Goal: Task Accomplishment & Management: Manage account settings

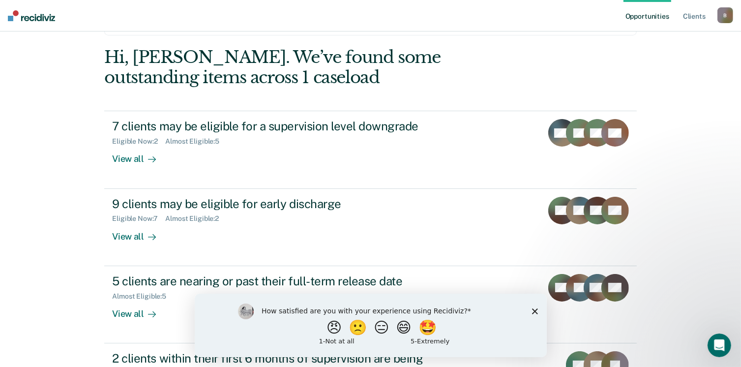
scroll to position [86, 0]
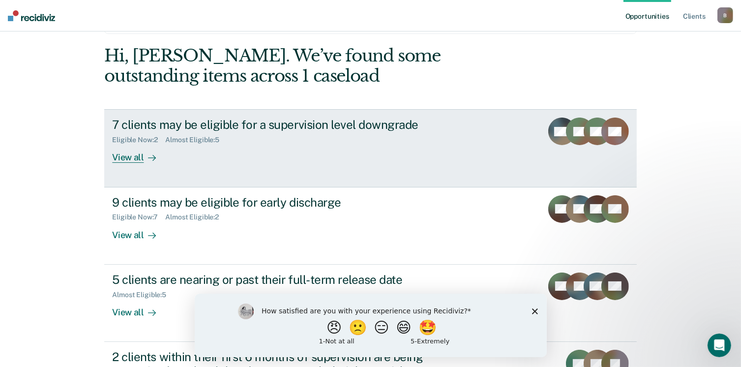
click at [177, 133] on div "Eligible Now : 2 Almost Eligible : 5" at bounding box center [284, 138] width 345 height 12
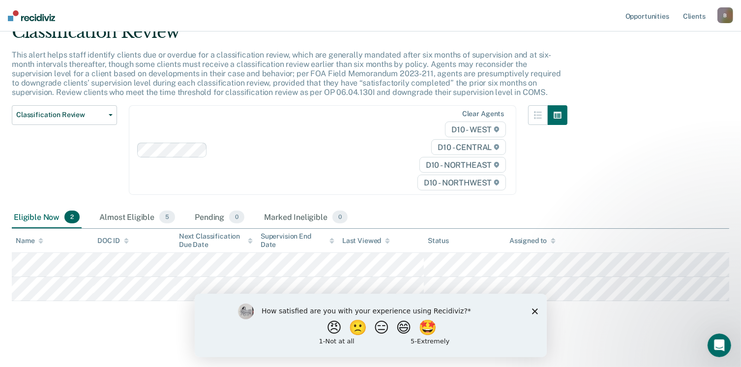
scroll to position [49, 0]
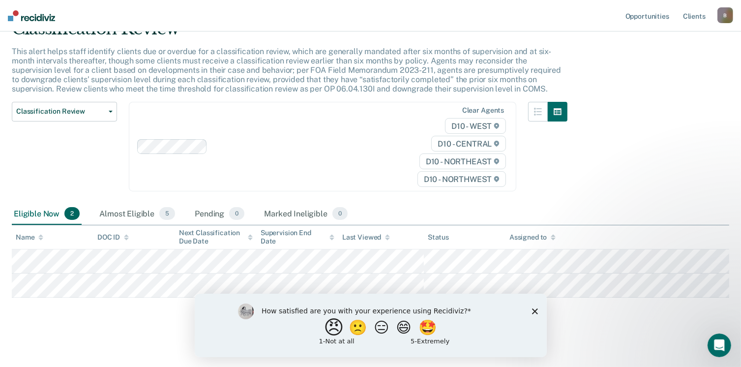
click at [329, 332] on button "😠" at bounding box center [334, 327] width 23 height 20
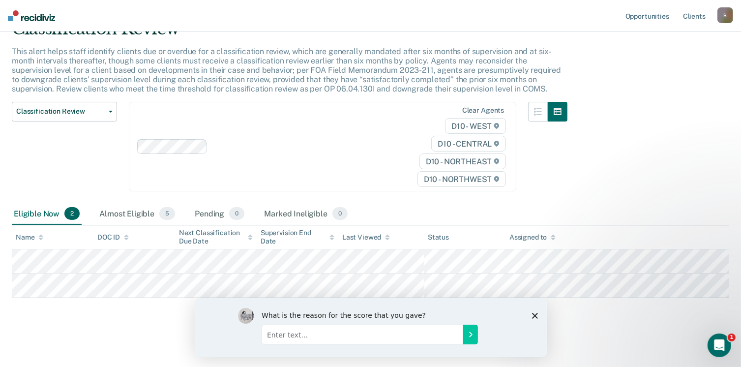
click at [294, 335] on input "Enter text..." at bounding box center [362, 334] width 202 height 20
click at [461, 338] on input "I guess have yet to appreciate or understand the purpose or value of this progr…" at bounding box center [362, 334] width 202 height 20
type input "I guess have yet to appreciate or understand the purpose or value of this progr…"
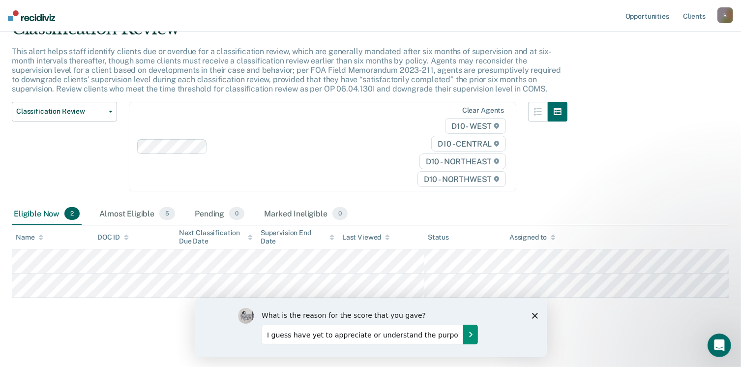
click at [470, 331] on icon "Submit your response" at bounding box center [470, 334] width 8 height 8
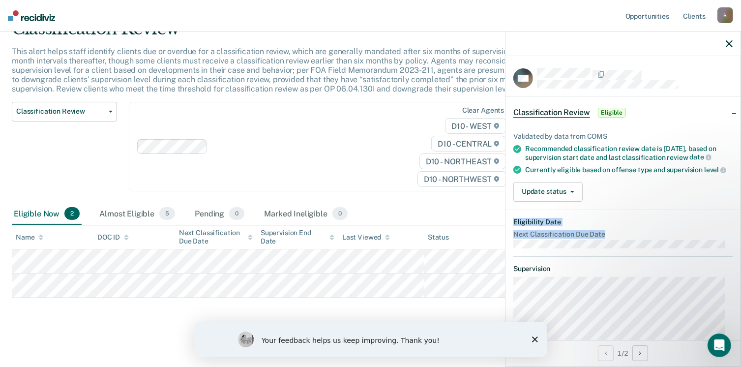
drag, startPoint x: 732, startPoint y: 196, endPoint x: 735, endPoint y: 248, distance: 52.2
click at [735, 250] on div "MH Classification Review Eligible Validated by data from COMS Recommended class…" at bounding box center [622, 198] width 235 height 284
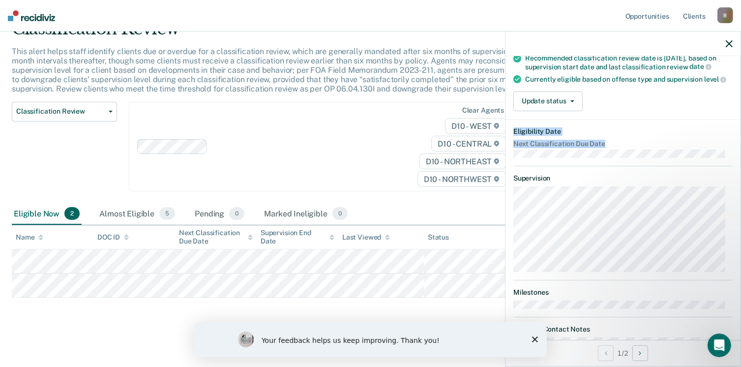
scroll to position [121, 0]
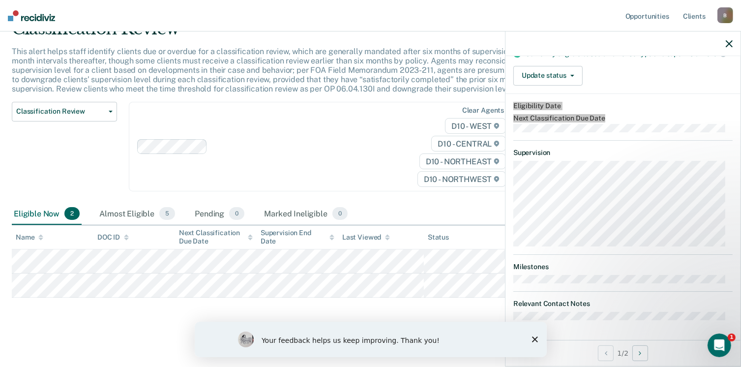
click at [535, 335] on div "Your feedback helps us keep improving. Thank you!" at bounding box center [370, 338] width 352 height 35
click at [538, 335] on div "Your feedback helps us keep improving. Thank you!" at bounding box center [370, 338] width 352 height 35
click at [533, 339] on polygon "Close survey" at bounding box center [534, 339] width 6 height 6
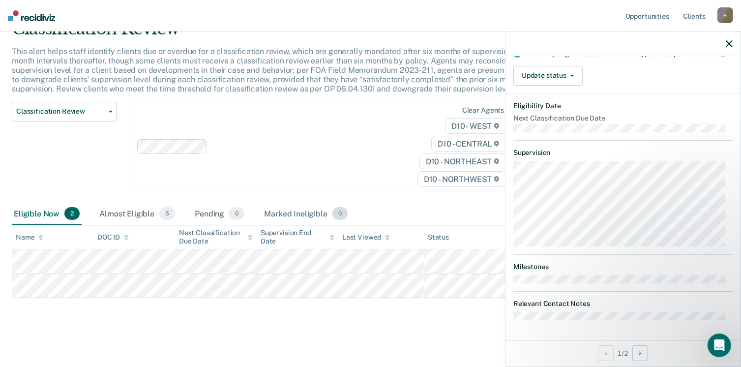
click at [289, 212] on div "Marked Ineligible 0" at bounding box center [305, 214] width 87 height 22
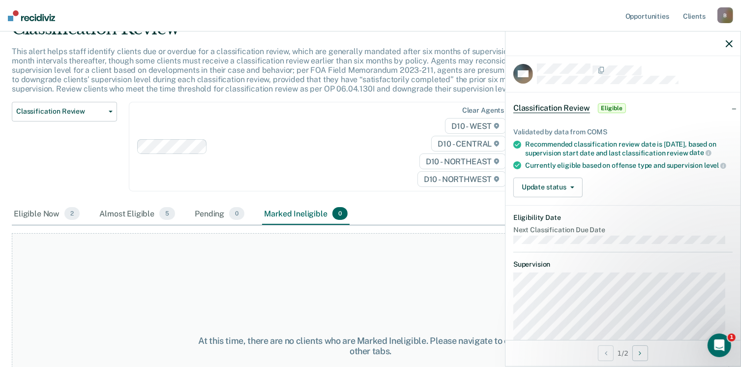
scroll to position [2, 0]
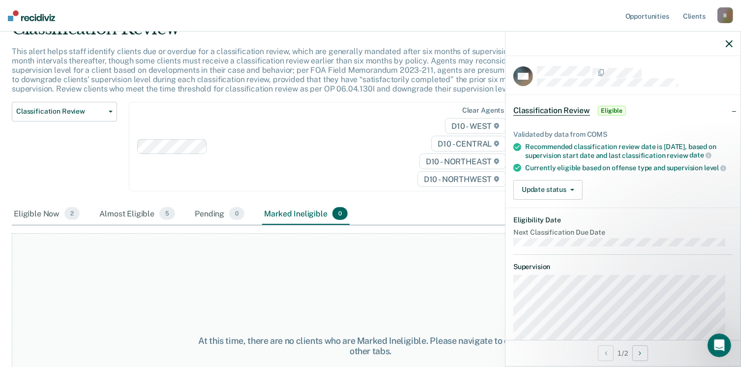
click at [559, 109] on span "Classification Review" at bounding box center [551, 111] width 77 height 10
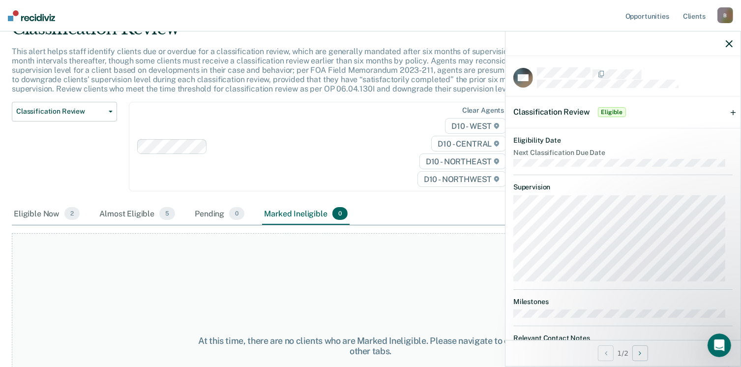
scroll to position [0, 0]
click at [90, 115] on span "Classification Review" at bounding box center [60, 111] width 88 height 8
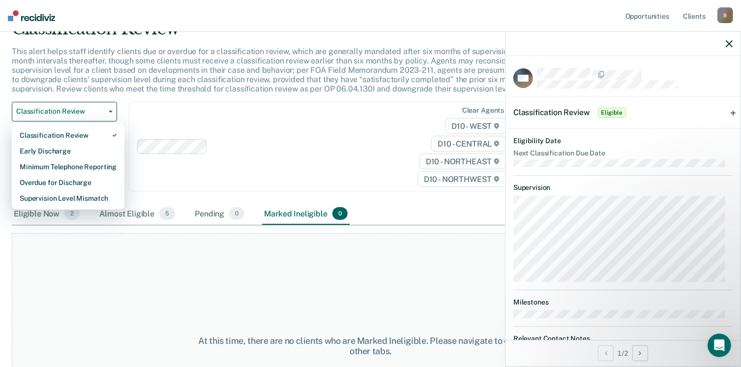
click at [242, 118] on div "Clear agents D10 - WEST D10 - CENTRAL D10 - NORTHEAST D10 - NORTHWEST" at bounding box center [322, 147] width 387 height 90
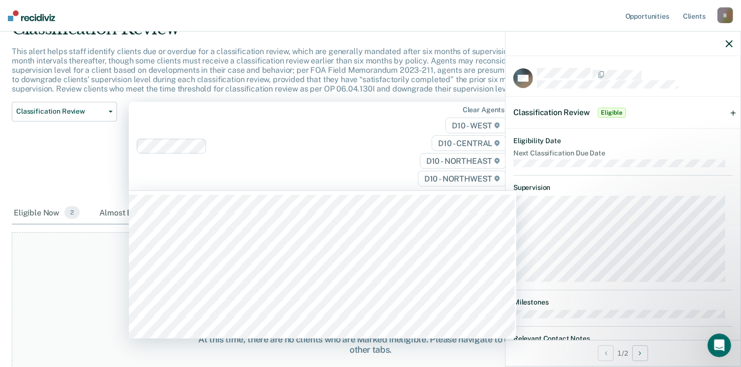
click at [106, 175] on div "Classification Review Classification Review Early Discharge Minimum Telephone R…" at bounding box center [64, 152] width 105 height 101
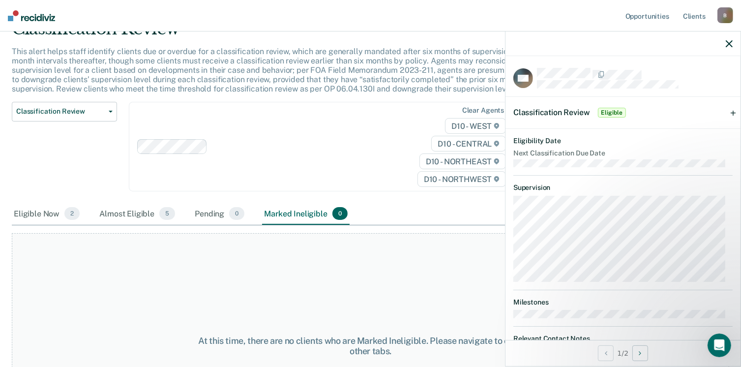
click at [729, 44] on icon "button" at bounding box center [729, 43] width 7 height 7
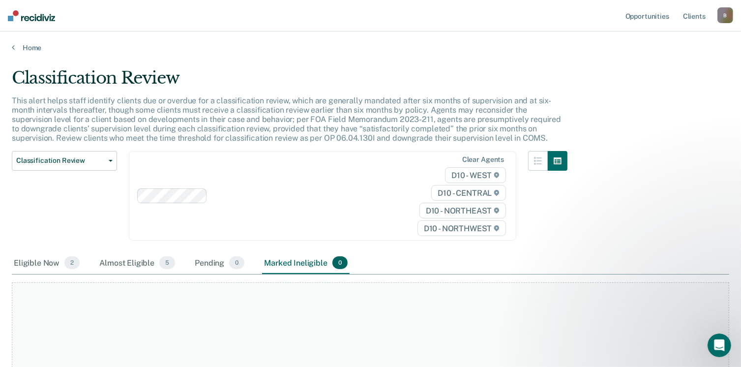
click at [7, 47] on div "Home" at bounding box center [370, 41] width 741 height 21
click at [22, 46] on link "Home" at bounding box center [370, 47] width 717 height 9
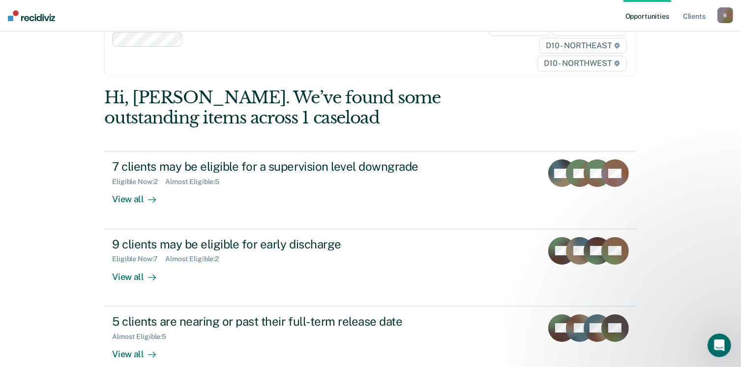
scroll to position [61, 0]
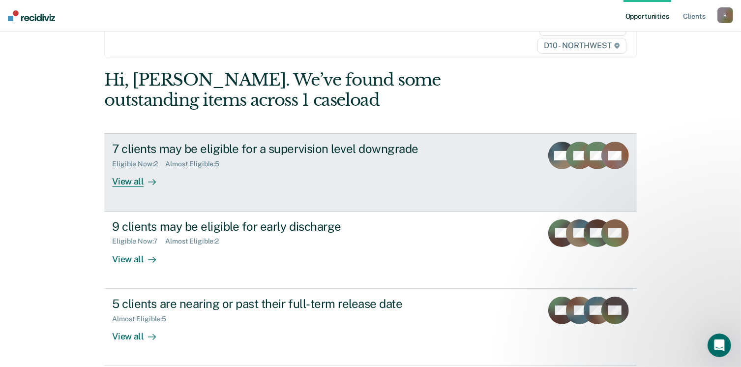
click at [201, 164] on div "Almost Eligible : 5" at bounding box center [196, 164] width 62 height 8
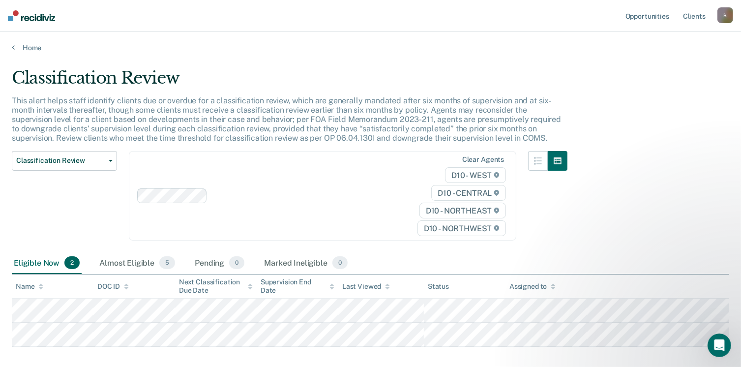
scroll to position [49, 0]
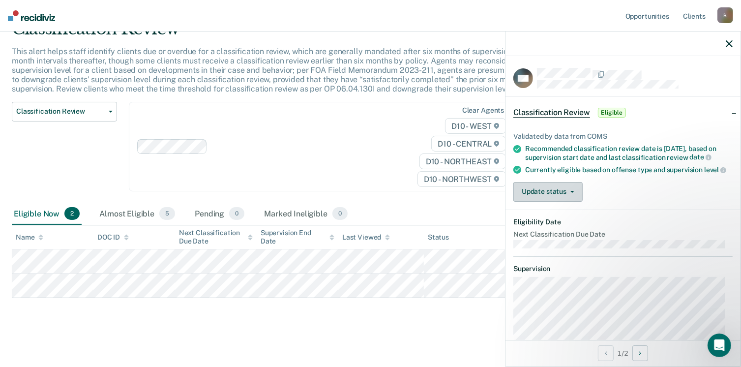
click at [569, 201] on button "Update status" at bounding box center [547, 192] width 69 height 20
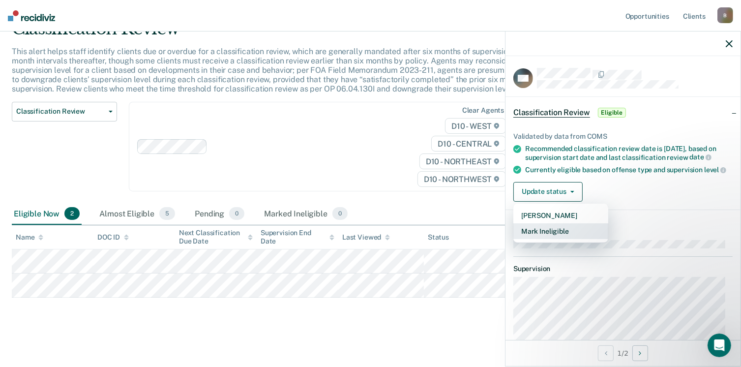
click at [547, 237] on button "Mark Ineligible" at bounding box center [560, 231] width 95 height 16
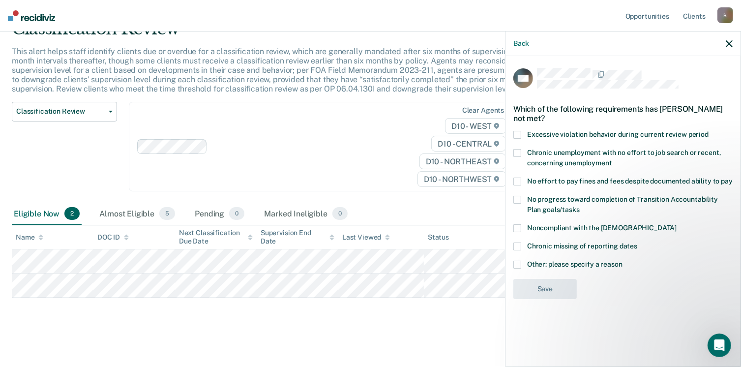
click at [518, 262] on span at bounding box center [517, 265] width 8 height 8
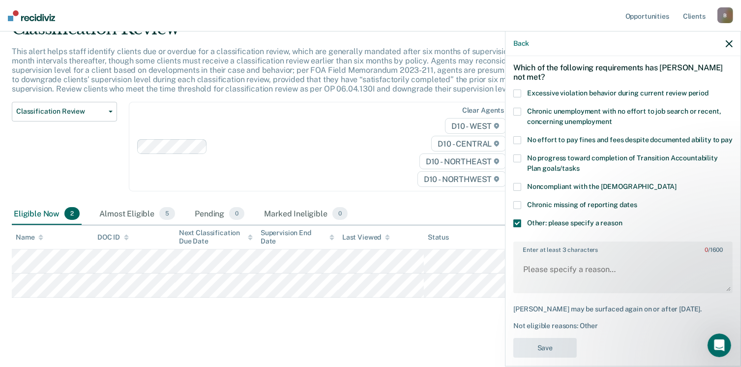
scroll to position [47, 0]
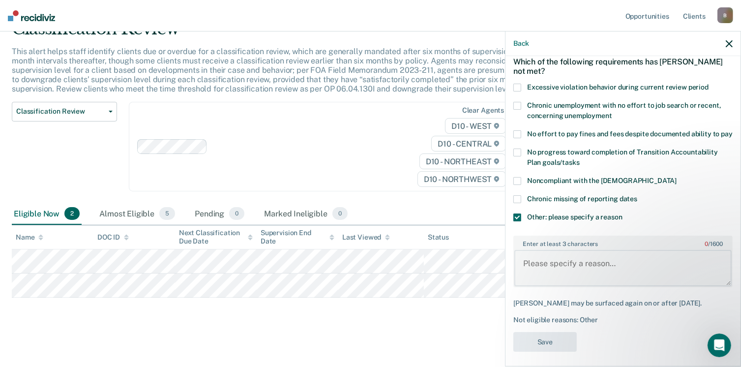
click at [539, 272] on textarea "Enter at least 3 characters 0 / 1600" at bounding box center [622, 268] width 217 height 36
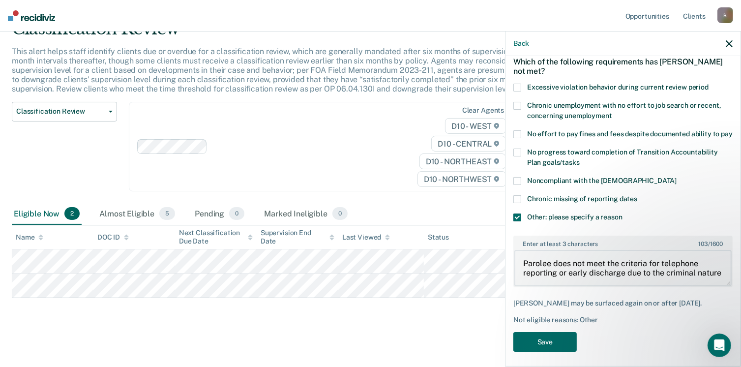
scroll to position [2, 0]
type textarea "[PERSON_NAME] does not meet the criteria for telephone reporting or early disch…"
click at [540, 348] on button "Save" at bounding box center [544, 342] width 63 height 20
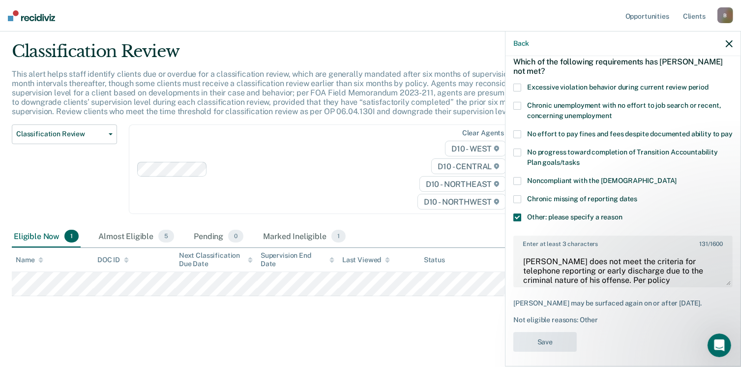
scroll to position [26, 0]
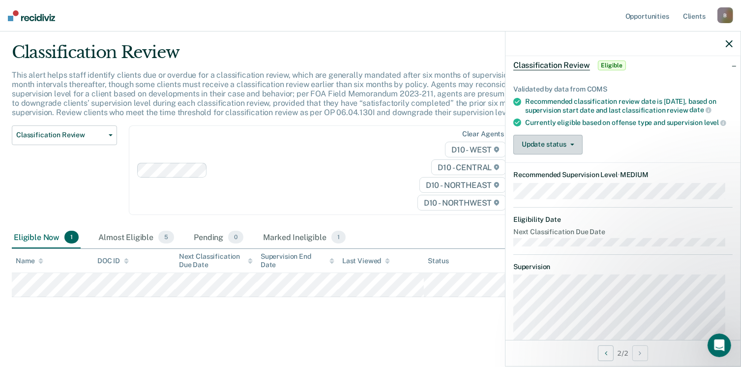
click at [537, 152] on button "Update status" at bounding box center [547, 145] width 69 height 20
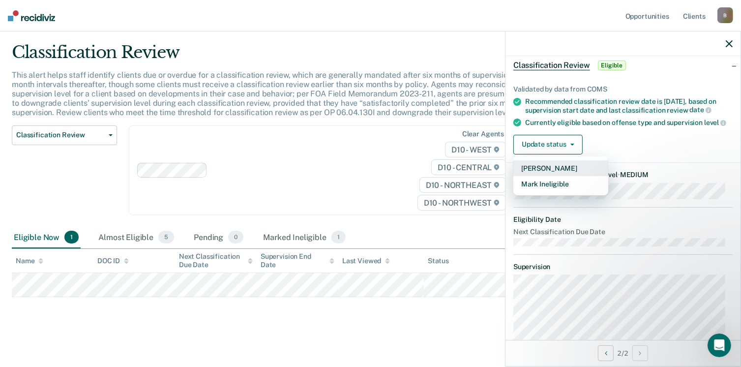
click at [540, 173] on button "[PERSON_NAME]" at bounding box center [560, 168] width 95 height 16
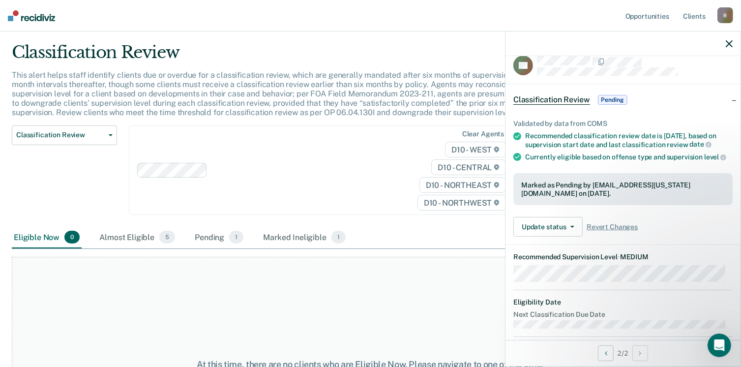
scroll to position [0, 0]
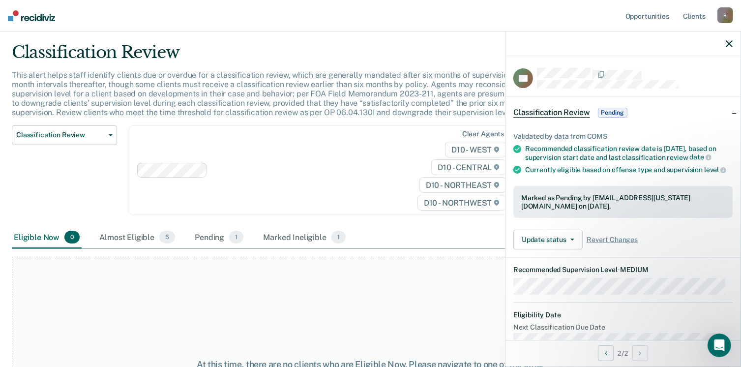
click at [727, 43] on icon "button" at bounding box center [729, 43] width 7 height 7
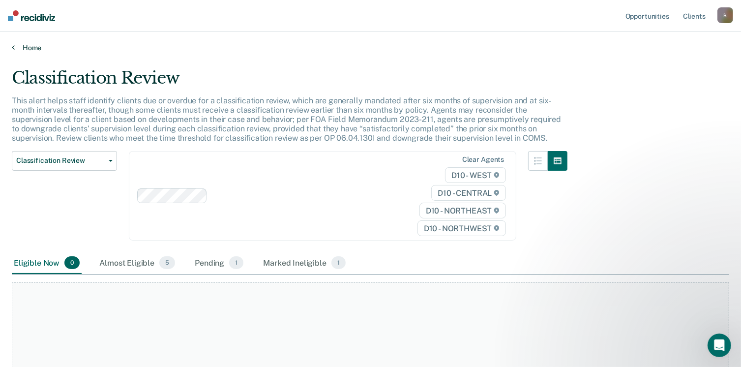
click at [14, 48] on icon at bounding box center [13, 47] width 3 height 8
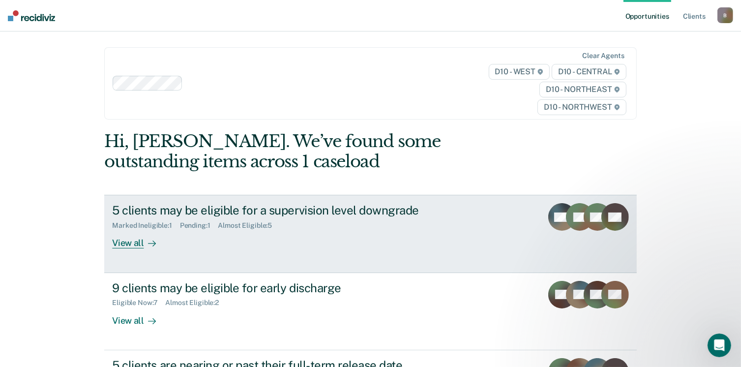
click at [246, 233] on div "5 clients may be eligible for a supervision level downgrade Marked Ineligible :…" at bounding box center [296, 225] width 369 height 45
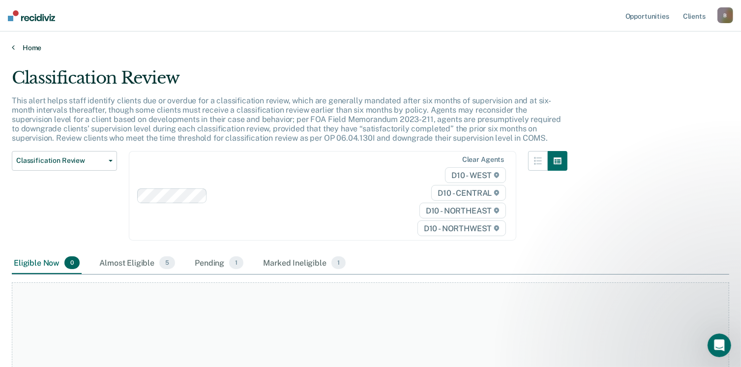
click at [12, 46] on icon at bounding box center [13, 47] width 3 height 8
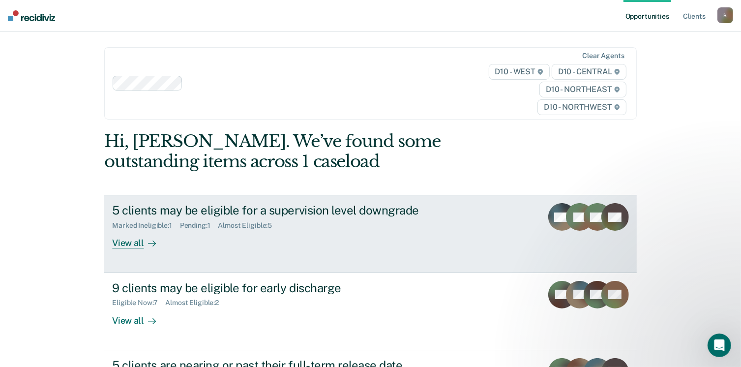
click at [132, 242] on div "View all" at bounding box center [139, 239] width 55 height 19
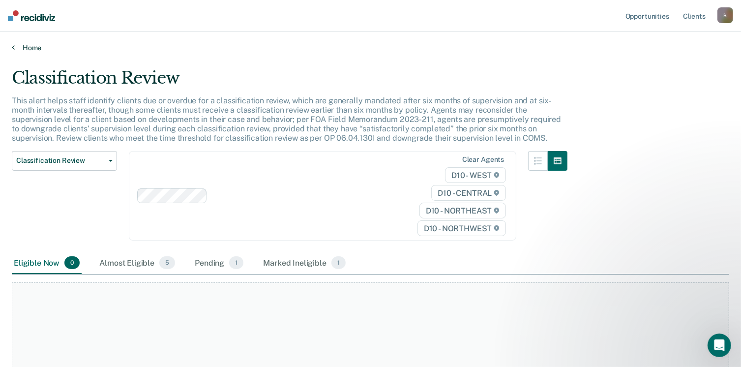
click at [13, 43] on icon at bounding box center [13, 47] width 3 height 8
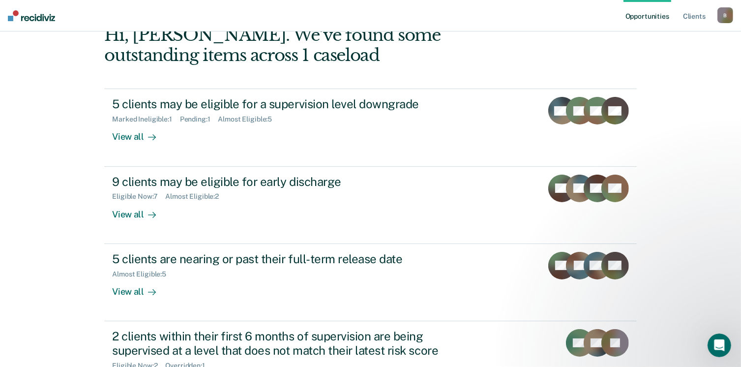
scroll to position [123, 0]
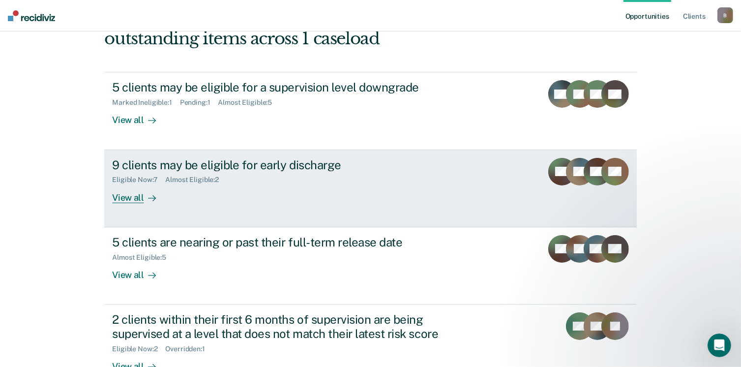
click at [125, 195] on div "View all" at bounding box center [139, 193] width 55 height 19
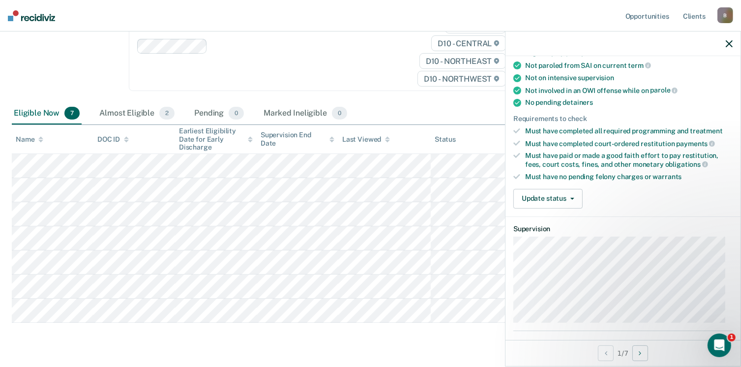
scroll to position [178, 0]
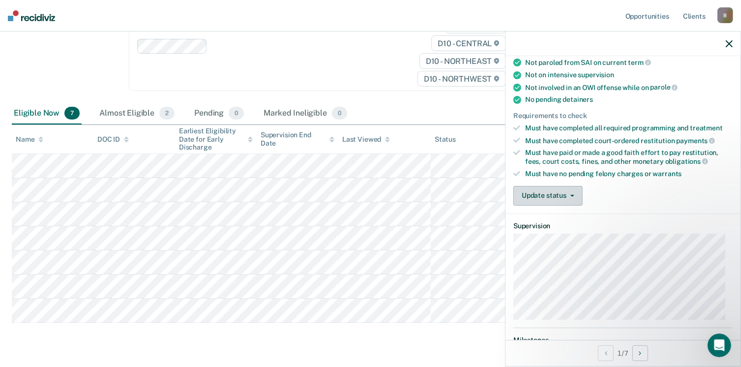
click at [549, 196] on button "Update status" at bounding box center [547, 196] width 69 height 20
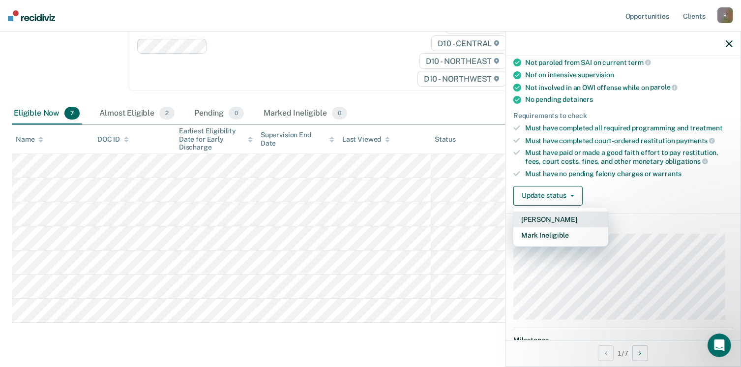
click at [542, 213] on button "[PERSON_NAME]" at bounding box center [560, 219] width 95 height 16
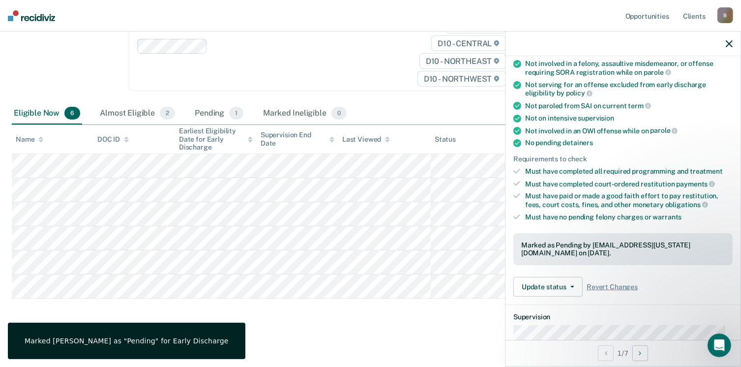
scroll to position [155, 0]
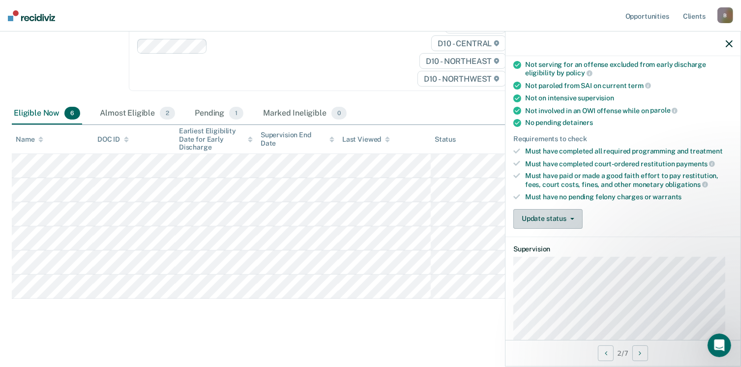
click at [548, 211] on button "Update status" at bounding box center [547, 219] width 69 height 20
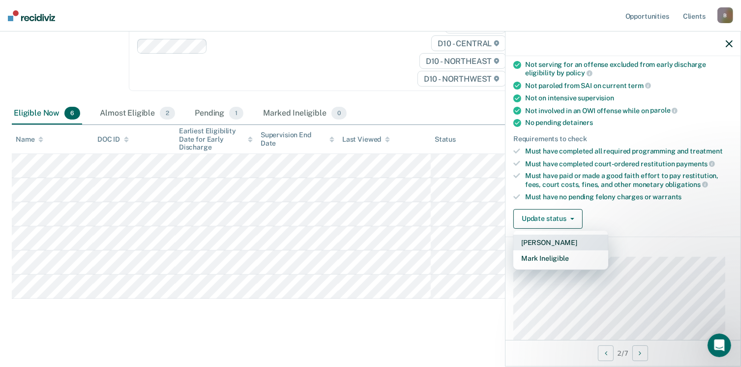
click at [541, 236] on button "[PERSON_NAME]" at bounding box center [560, 242] width 95 height 16
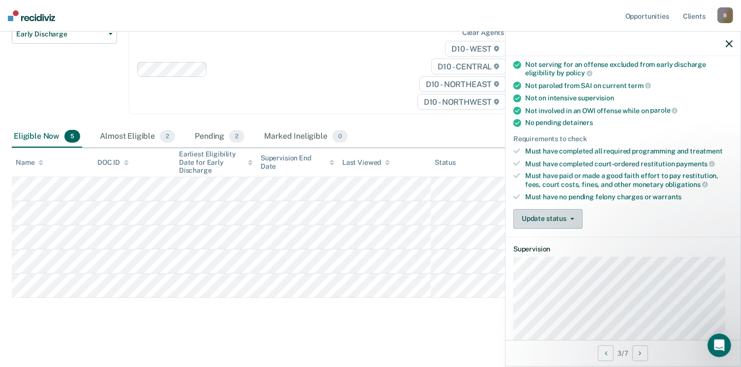
click at [554, 213] on button "Update status" at bounding box center [547, 219] width 69 height 20
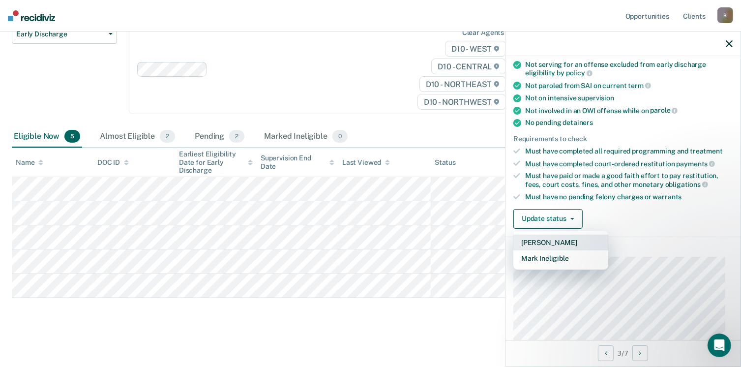
click at [549, 238] on button "[PERSON_NAME]" at bounding box center [560, 242] width 95 height 16
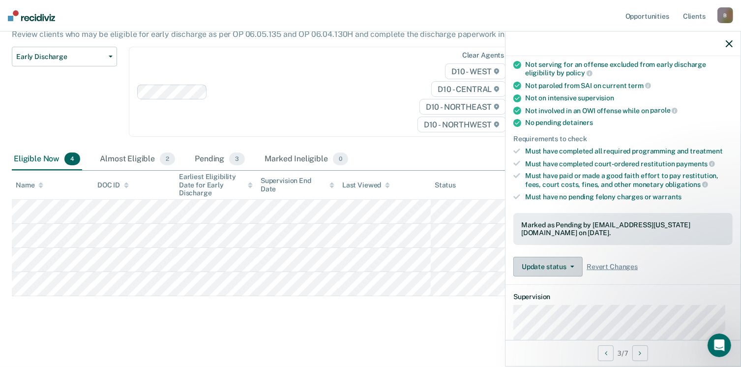
scroll to position [93, 0]
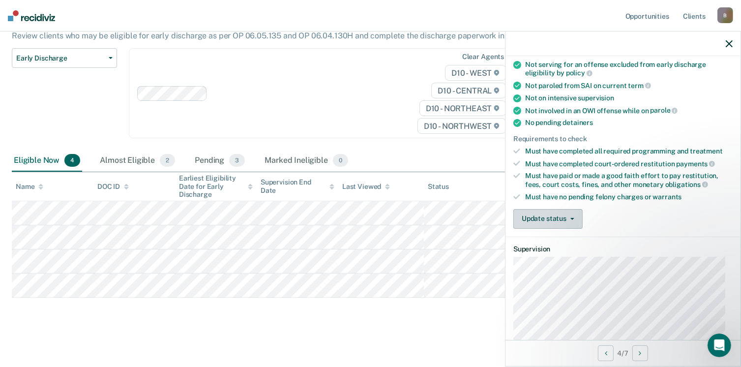
click at [536, 215] on button "Update status" at bounding box center [547, 219] width 69 height 20
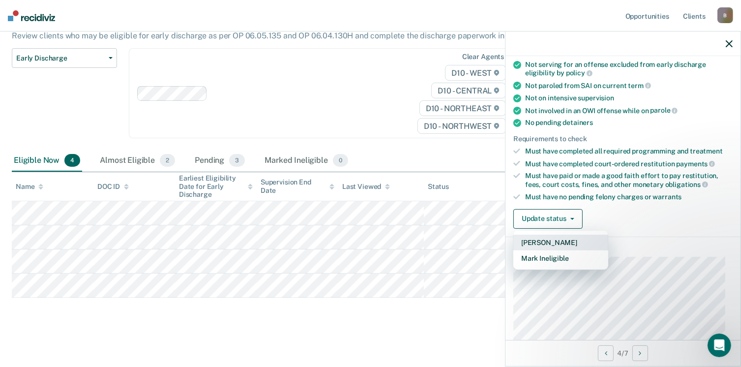
click at [533, 241] on button "[PERSON_NAME]" at bounding box center [560, 242] width 95 height 16
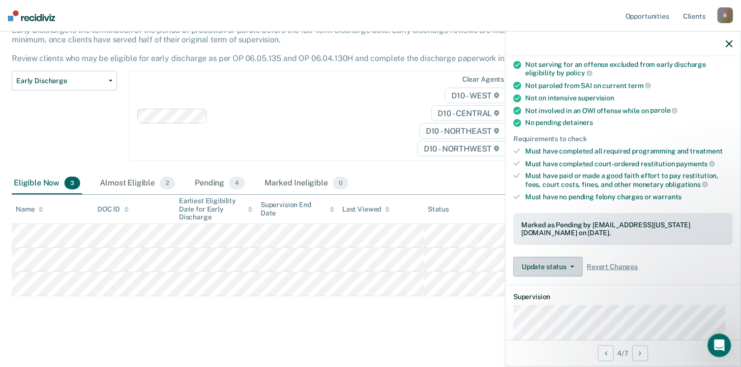
scroll to position [69, 0]
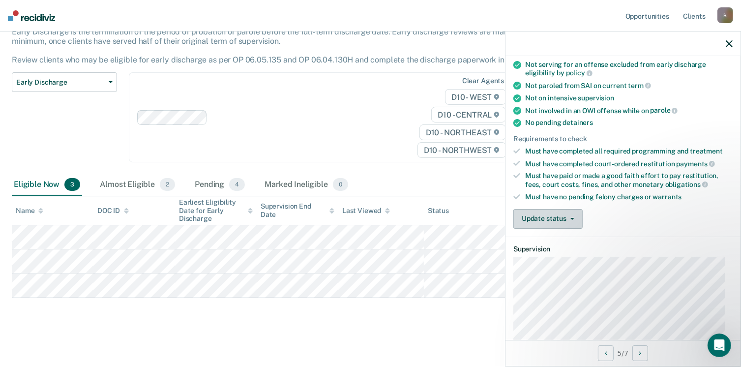
click at [545, 212] on button "Update status" at bounding box center [547, 219] width 69 height 20
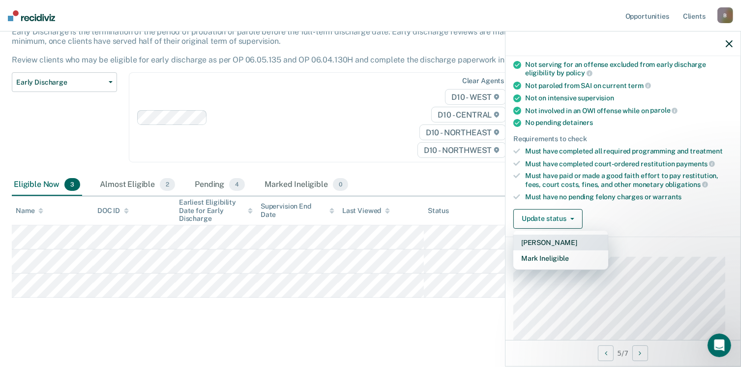
click at [538, 235] on button "[PERSON_NAME]" at bounding box center [560, 242] width 95 height 16
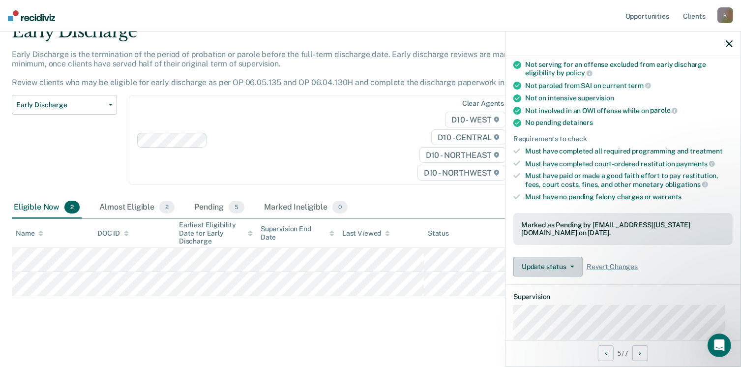
scroll to position [45, 0]
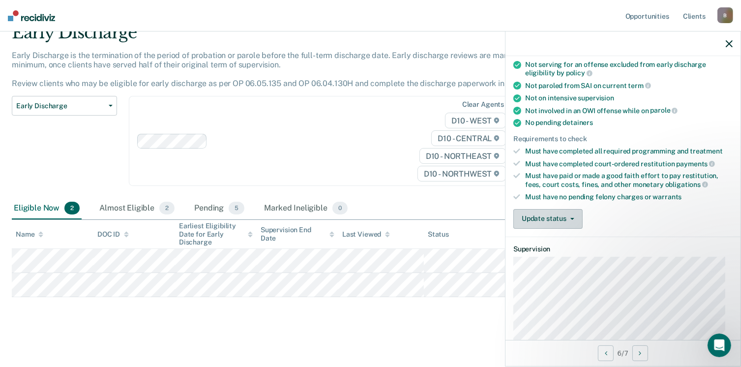
click at [534, 212] on button "Update status" at bounding box center [547, 219] width 69 height 20
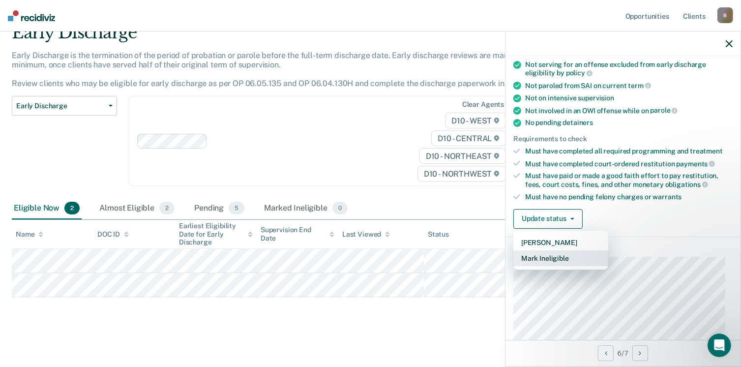
click at [523, 254] on button "Mark Ineligible" at bounding box center [560, 258] width 95 height 16
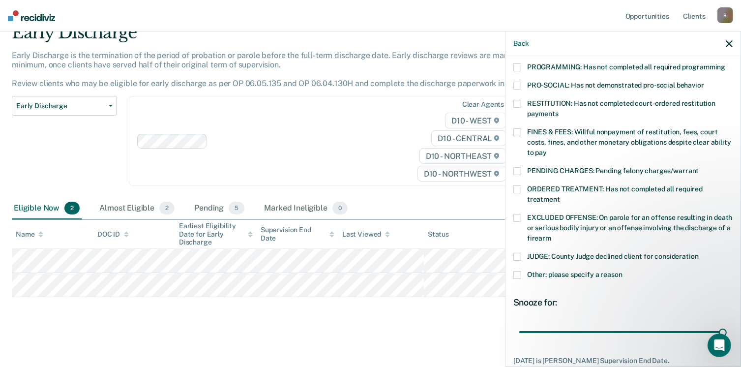
scroll to position [221, 0]
click at [519, 213] on span at bounding box center [517, 217] width 8 height 8
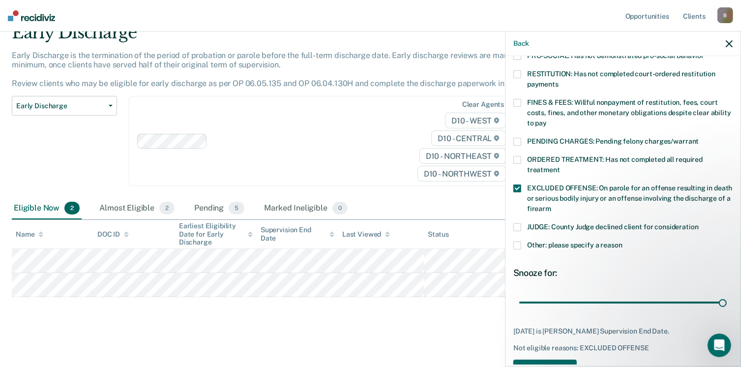
scroll to position [271, 0]
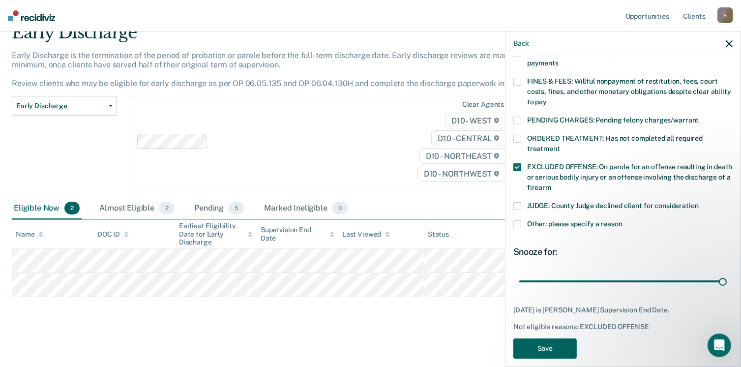
click at [560, 338] on button "Save" at bounding box center [544, 348] width 63 height 20
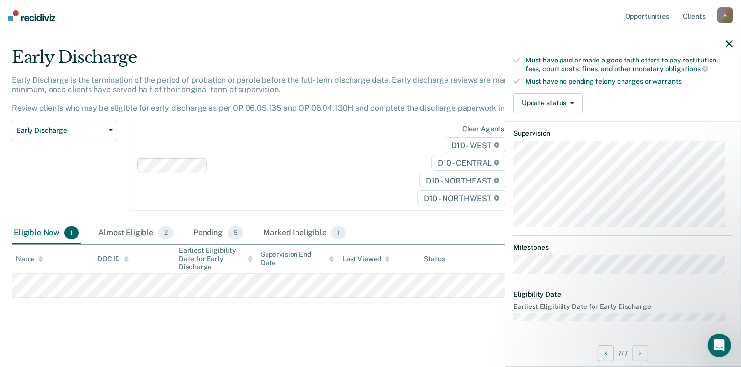
scroll to position [266, 0]
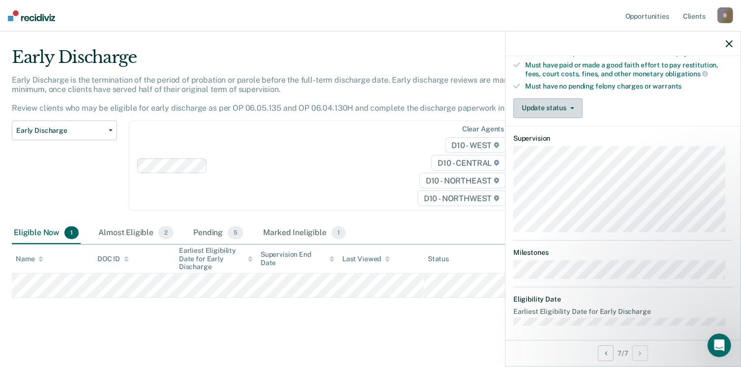
click at [540, 102] on button "Update status" at bounding box center [547, 108] width 69 height 20
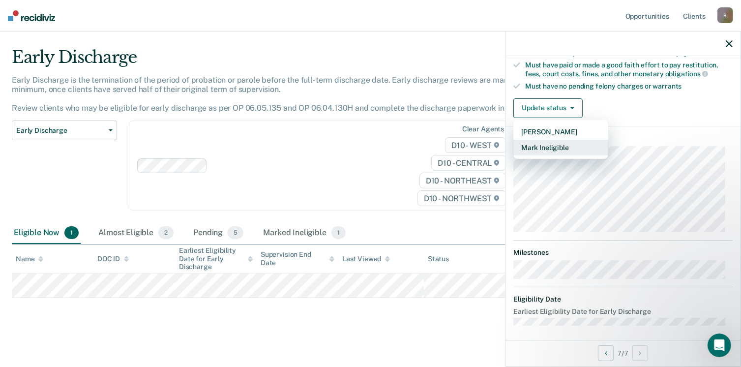
click at [537, 143] on button "Mark Ineligible" at bounding box center [560, 148] width 95 height 16
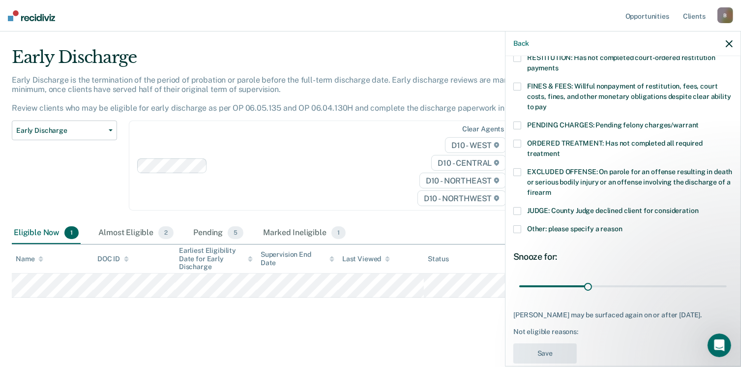
click at [518, 168] on span at bounding box center [517, 172] width 8 height 8
click at [538, 347] on button "Save" at bounding box center [544, 353] width 63 height 20
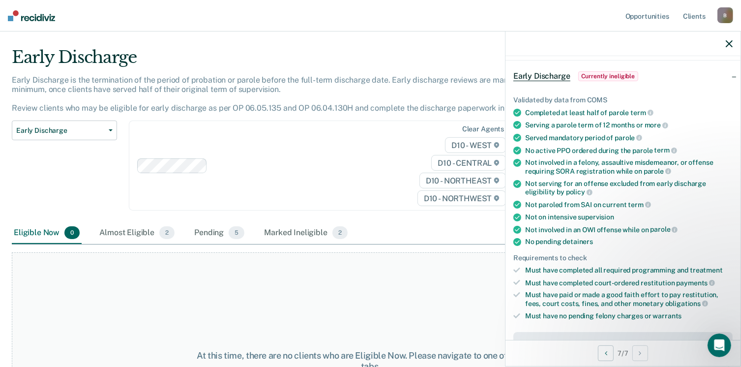
scroll to position [0, 0]
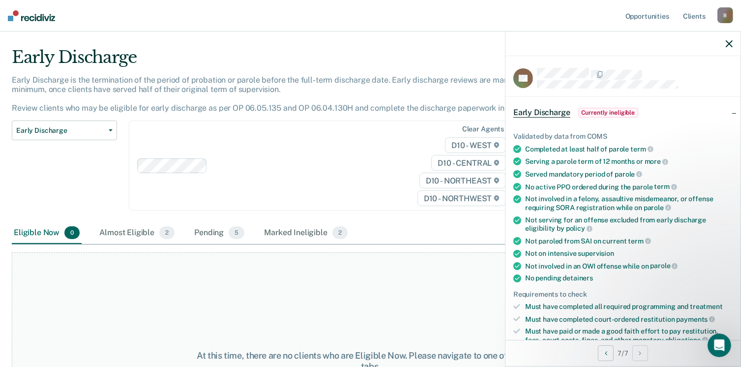
click at [728, 44] on icon "button" at bounding box center [729, 43] width 7 height 7
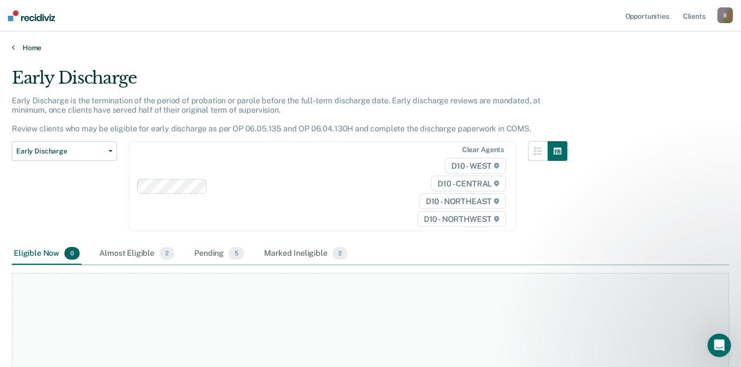
click at [14, 46] on link "Home" at bounding box center [370, 47] width 717 height 9
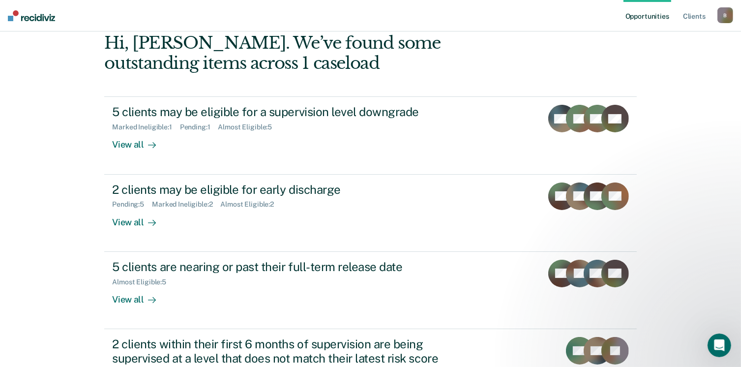
scroll to position [104, 0]
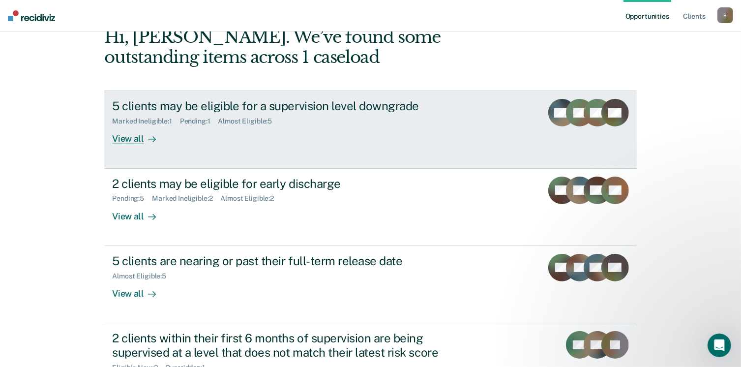
click at [126, 139] on div "View all" at bounding box center [139, 134] width 55 height 19
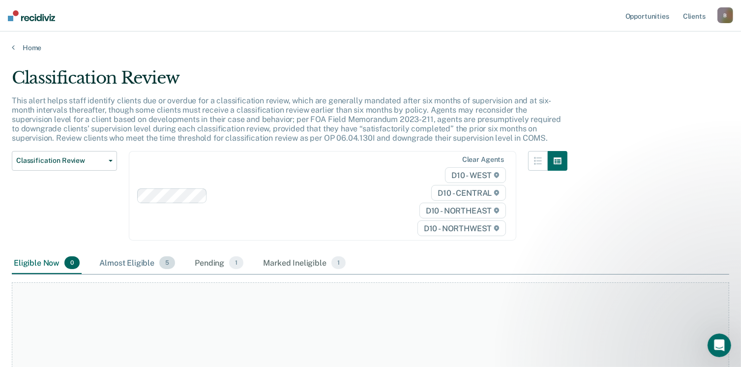
click at [165, 262] on span "5" at bounding box center [167, 262] width 16 height 13
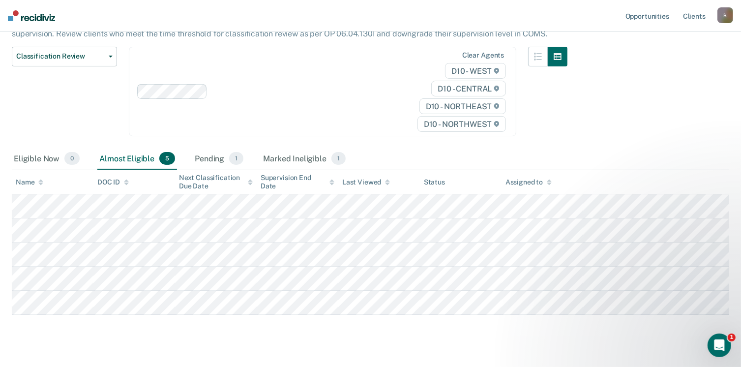
scroll to position [122, 0]
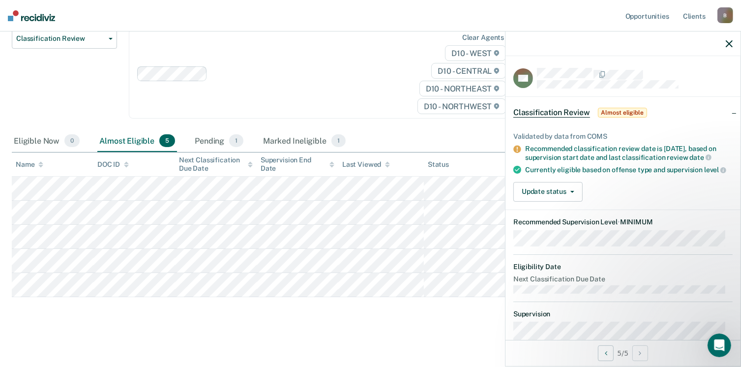
click at [729, 42] on icon "button" at bounding box center [729, 43] width 7 height 7
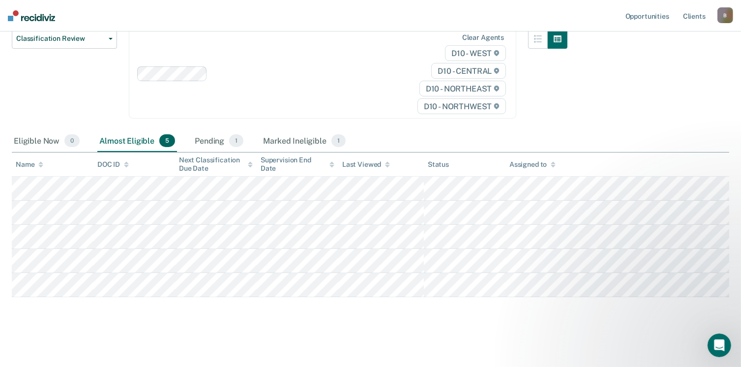
scroll to position [0, 0]
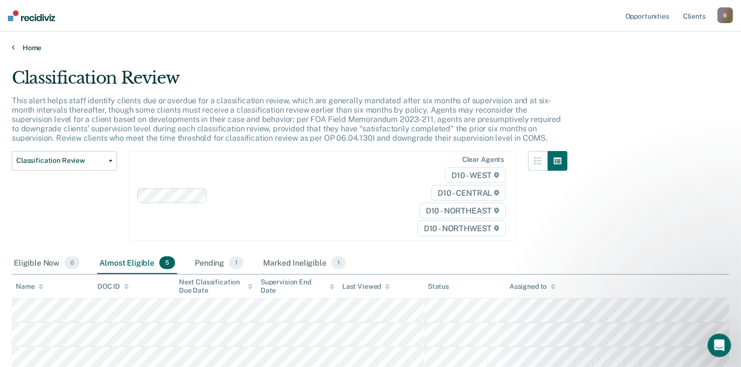
click at [17, 47] on link "Home" at bounding box center [370, 47] width 717 height 9
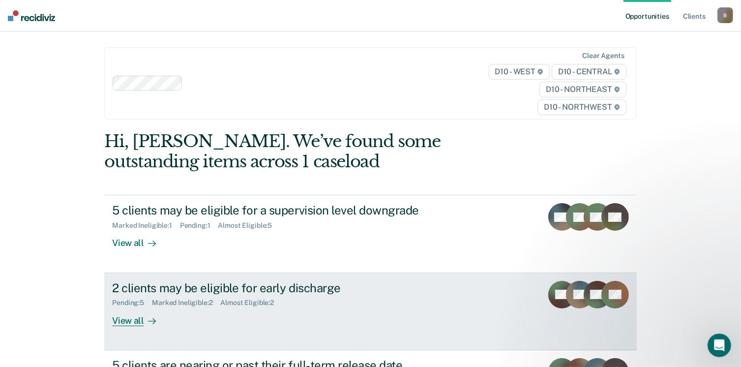
click at [165, 302] on div "Marked Ineligible : 2" at bounding box center [186, 302] width 68 height 8
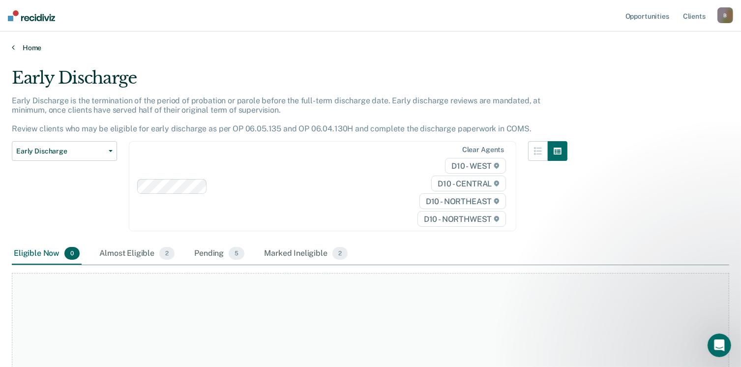
click at [13, 50] on icon at bounding box center [13, 47] width 3 height 8
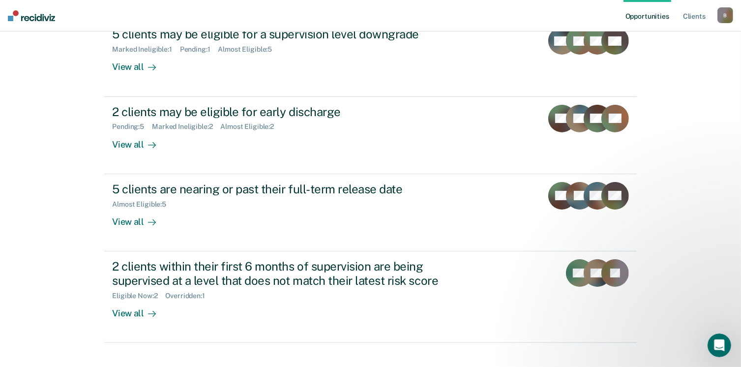
scroll to position [177, 0]
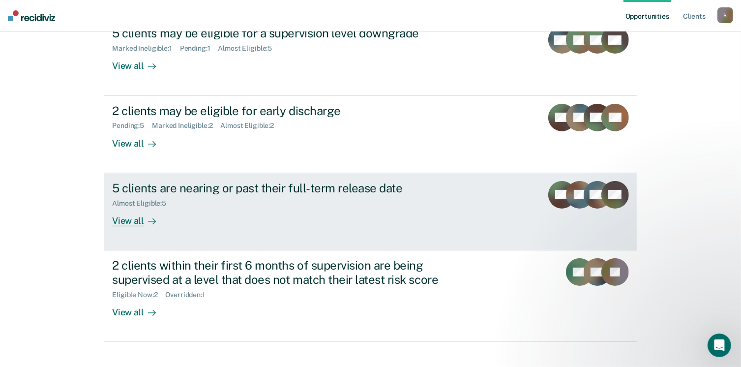
click at [209, 197] on div "Almost Eligible : 5" at bounding box center [284, 201] width 345 height 12
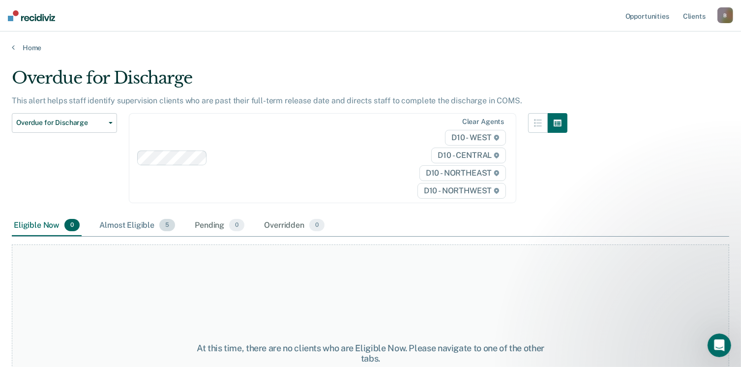
click at [164, 225] on span "5" at bounding box center [167, 225] width 16 height 13
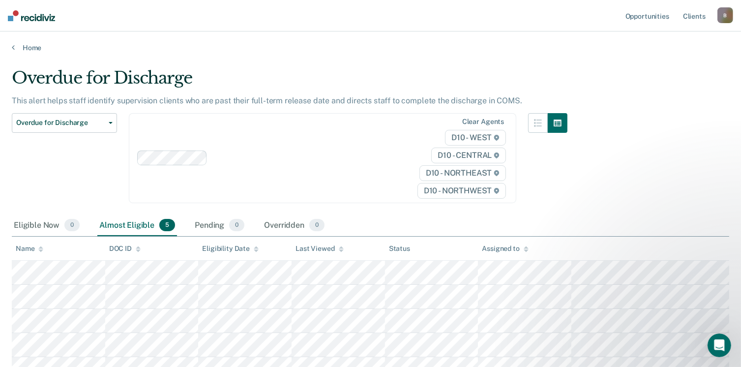
click at [8, 49] on div "Home" at bounding box center [370, 41] width 741 height 21
click at [15, 48] on link "Home" at bounding box center [370, 47] width 717 height 9
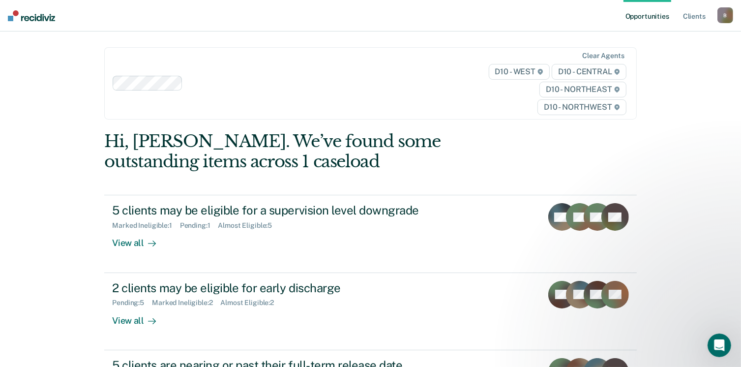
drag, startPoint x: 740, startPoint y: 211, endPoint x: 743, endPoint y: 251, distance: 39.9
click at [741, 264] on html "Looks like you’re using Internet Explorer 11. For faster loading and a better e…" at bounding box center [370, 183] width 741 height 367
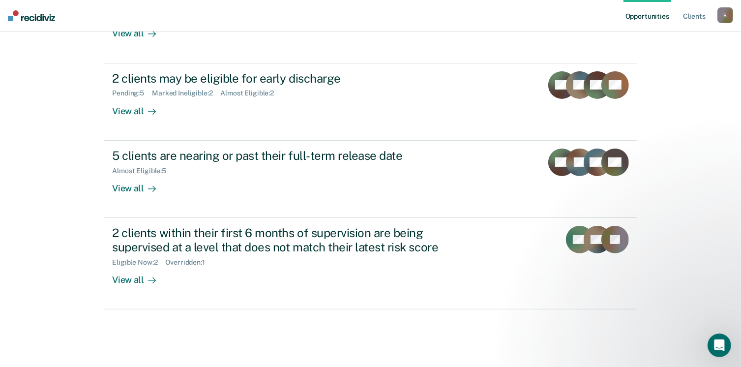
scroll to position [211, 0]
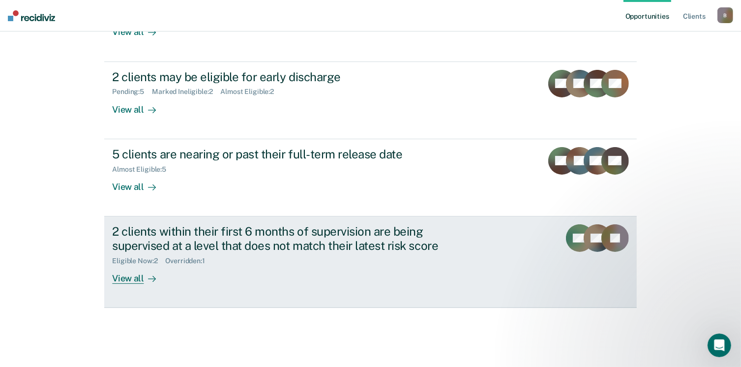
click at [131, 275] on div "View all" at bounding box center [139, 273] width 55 height 19
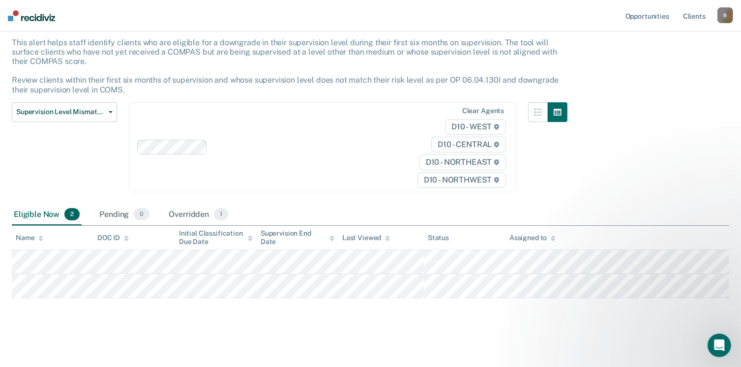
scroll to position [59, 0]
